Goal: Navigation & Orientation: Understand site structure

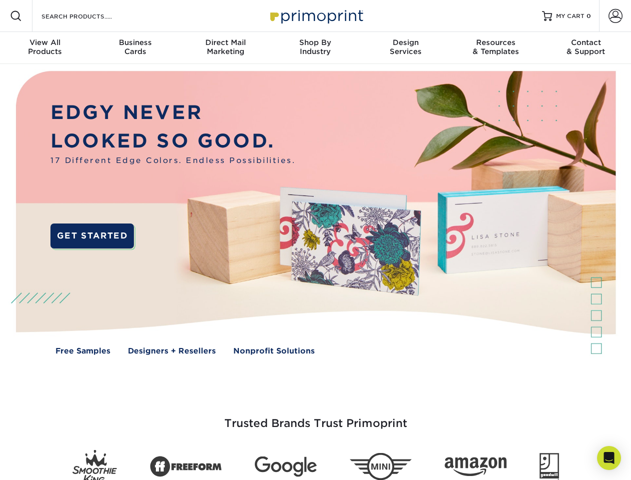
click at [315, 240] on img at bounding box center [315, 220] width 625 height 312
click at [16, 16] on span at bounding box center [16, 16] width 12 height 12
click at [615, 16] on span at bounding box center [616, 16] width 14 height 14
click at [45, 48] on div "View All Products" at bounding box center [45, 47] width 90 height 18
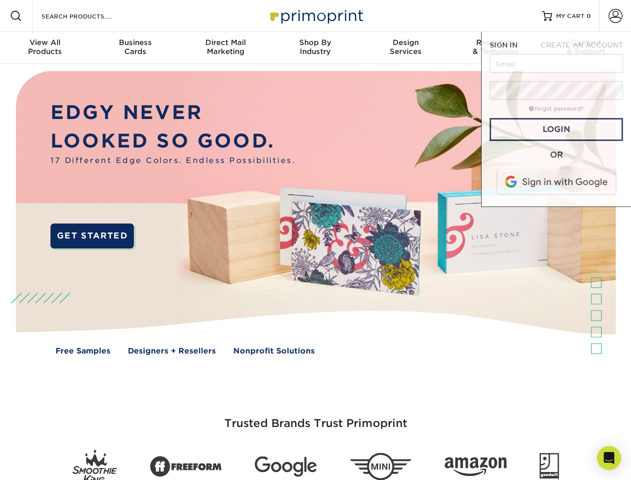
click at [135, 48] on div "Business Cards" at bounding box center [135, 47] width 90 height 18
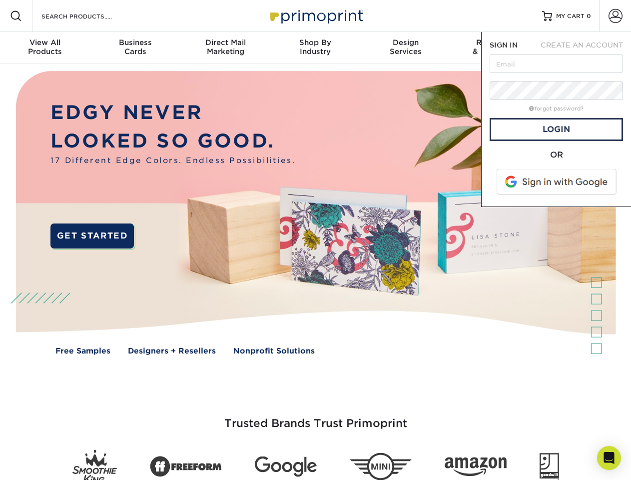
click at [225, 48] on div "Direct Mail Marketing" at bounding box center [225, 47] width 90 height 18
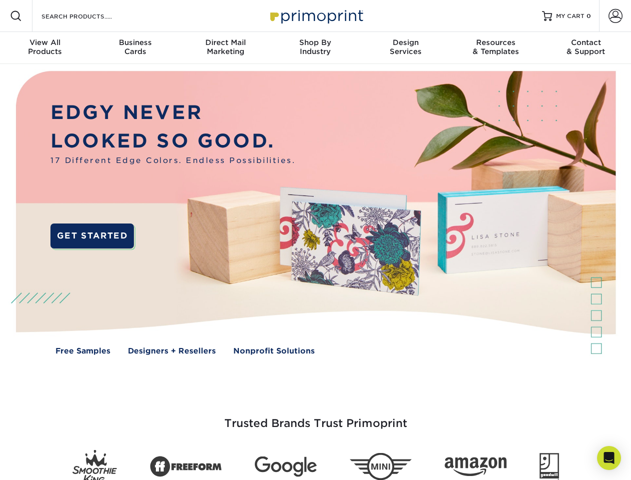
click at [315, 48] on div "Shop By Industry" at bounding box center [315, 47] width 90 height 18
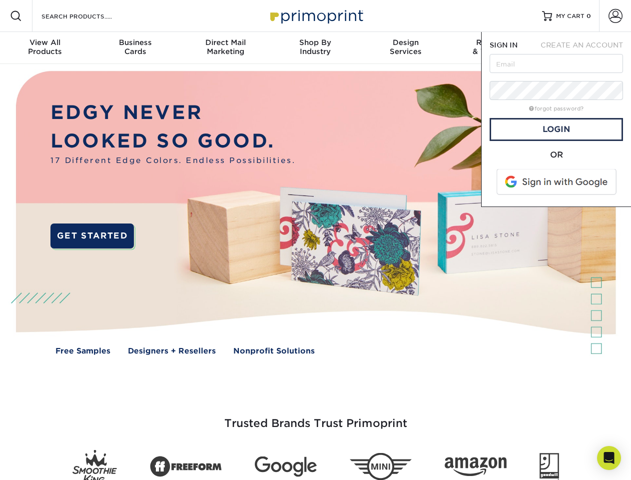
click at [406, 48] on div "Design Services" at bounding box center [406, 47] width 90 height 18
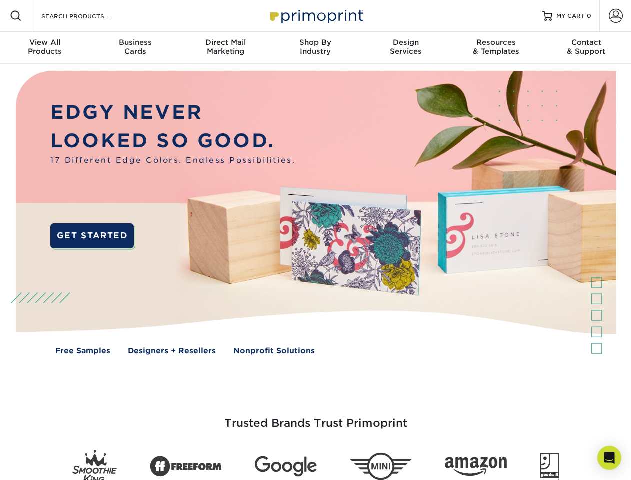
click at [496, 48] on span "SIGN IN" at bounding box center [504, 45] width 28 height 8
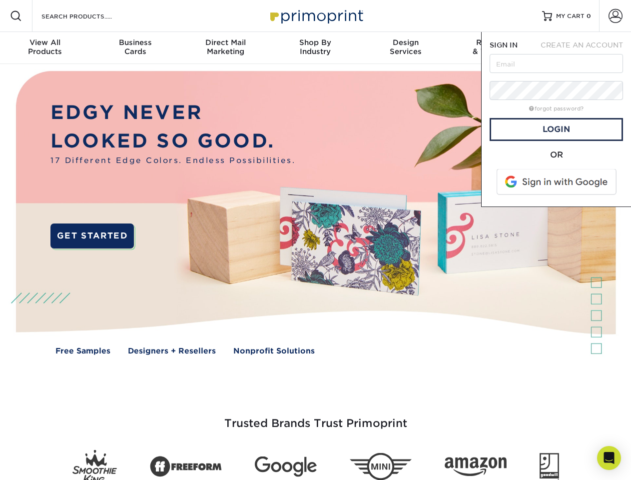
click at [586, 48] on div "Contact & Support" at bounding box center [586, 47] width 90 height 18
